Goal: Use online tool/utility: Utilize a website feature to perform a specific function

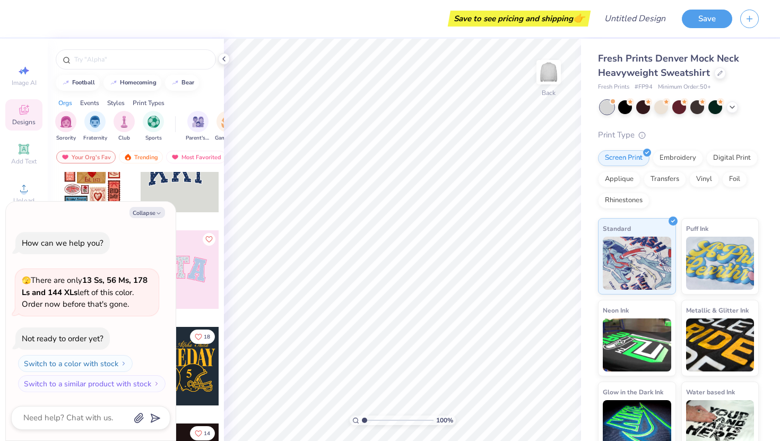
scroll to position [1, 0]
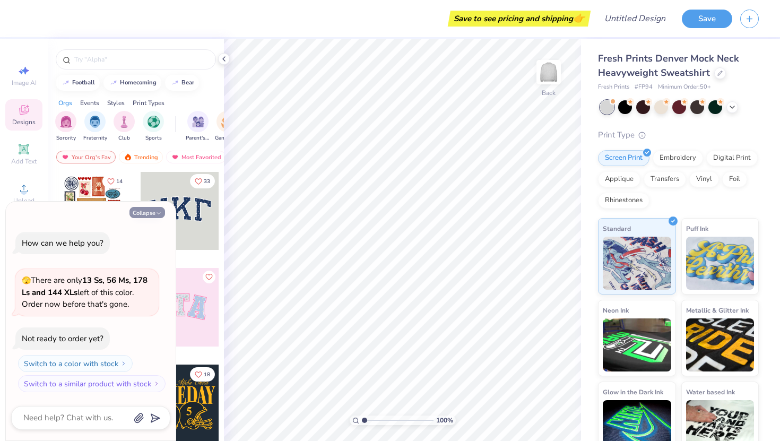
click at [147, 212] on button "Collapse" at bounding box center [148, 212] width 36 height 11
type textarea "x"
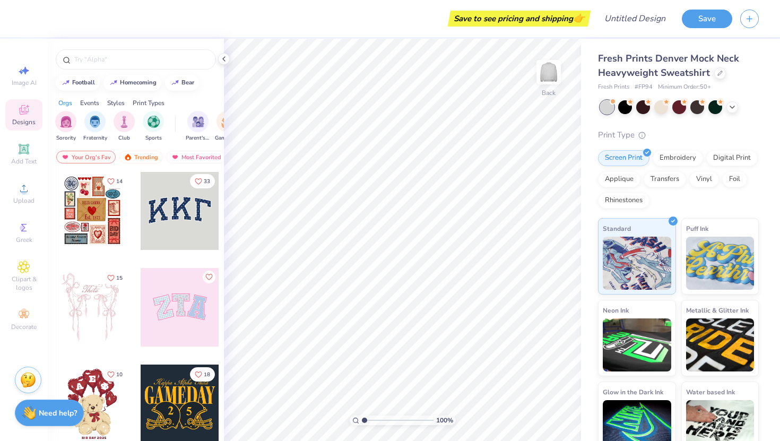
click at [166, 217] on div at bounding box center [180, 210] width 79 height 79
click at [31, 150] on div "Add Text" at bounding box center [23, 154] width 37 height 31
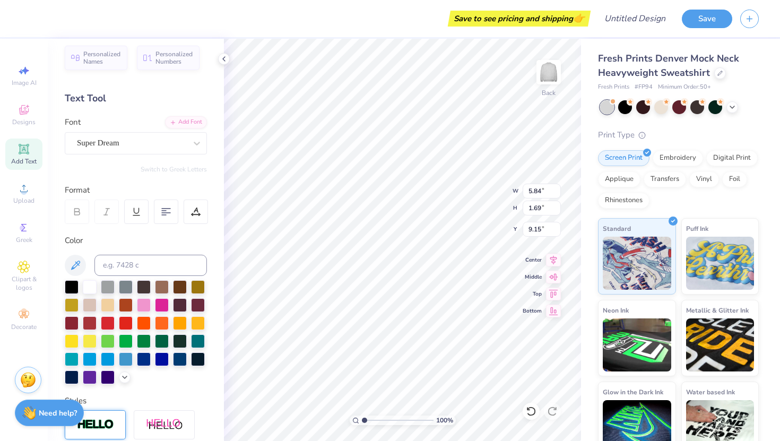
scroll to position [0, 0]
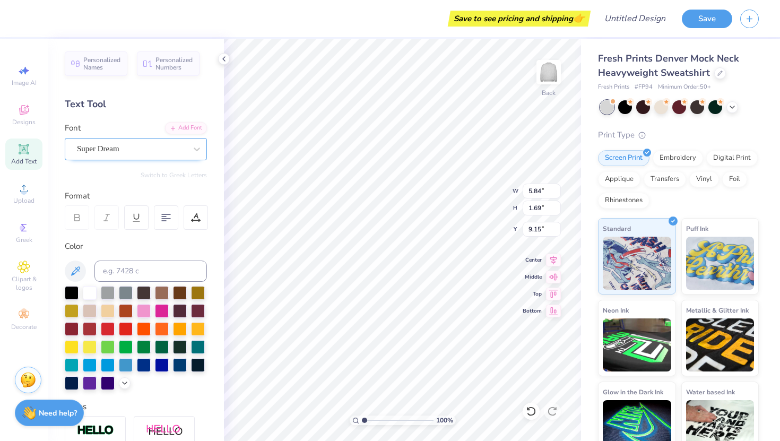
type textarea "KUDA"
click at [157, 140] on div "Super Dream" at bounding box center [136, 149] width 142 height 22
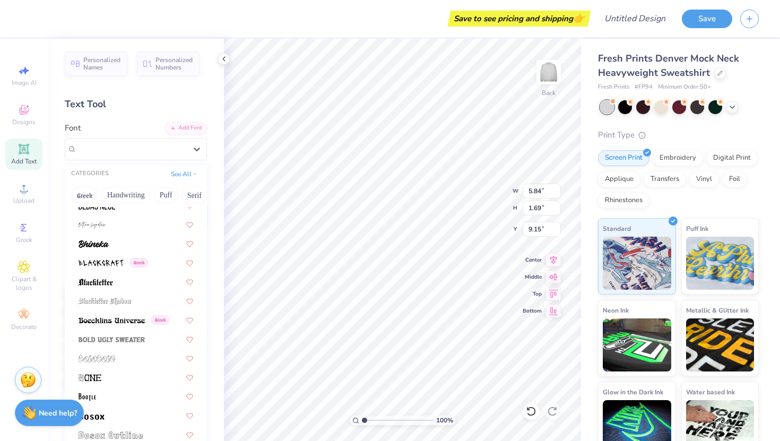
scroll to position [529, 0]
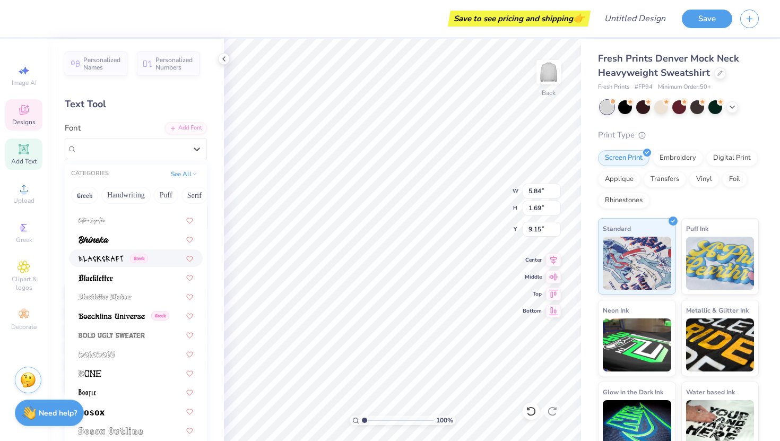
click at [17, 120] on span "Designs" at bounding box center [23, 122] width 23 height 8
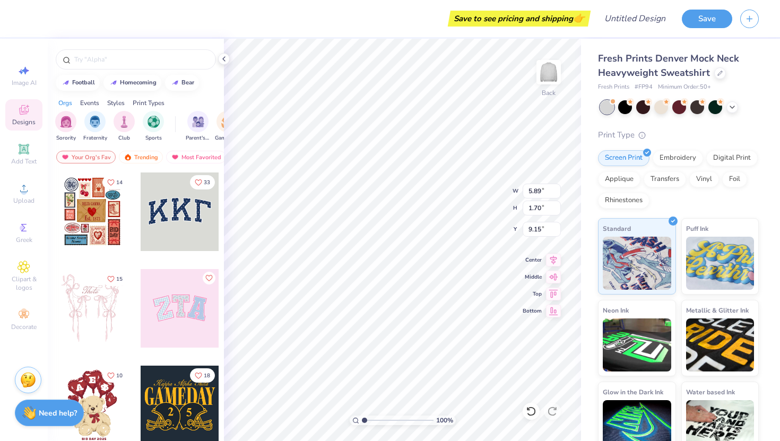
type input "5.89"
type input "1.70"
click at [167, 202] on div at bounding box center [180, 212] width 79 height 79
type input "10.91"
type input "4.79"
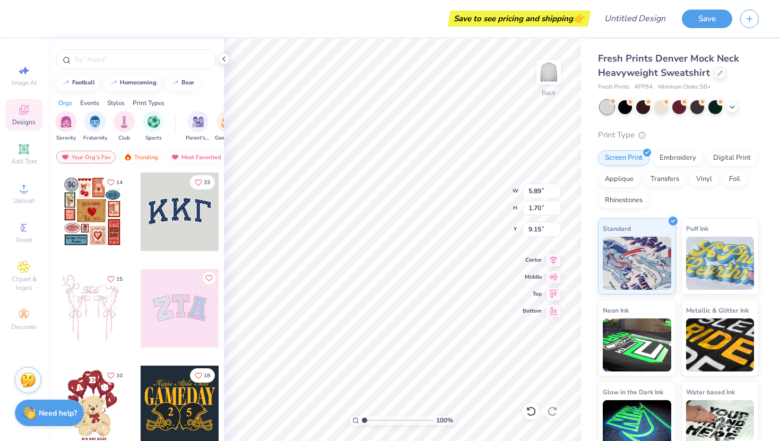
type input "3.00"
